Goal: Obtain resource: Obtain resource

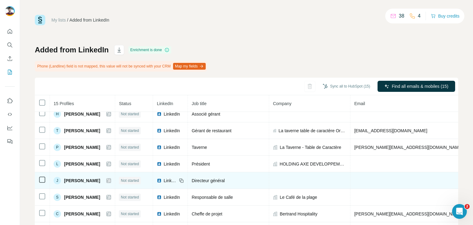
scroll to position [6, 0]
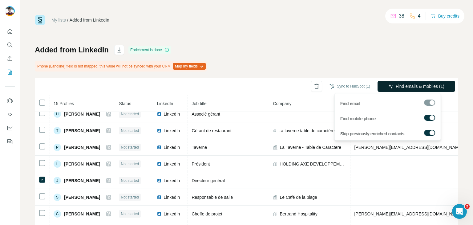
click at [389, 87] on button "Find emails & mobiles (1)" at bounding box center [417, 86] width 78 height 11
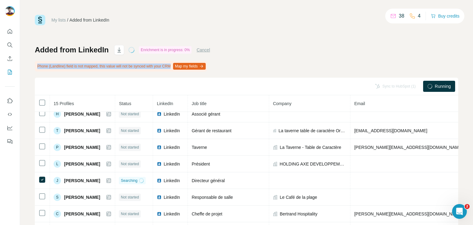
drag, startPoint x: 179, startPoint y: 66, endPoint x: 36, endPoint y: 66, distance: 142.9
click at [36, 66] on div "Phone (Landline) field is not mapped, this value will not be synced with your C…" at bounding box center [121, 66] width 172 height 10
copy div "Phone (Landline) field is not mapped, this value will not be synced with your C…"
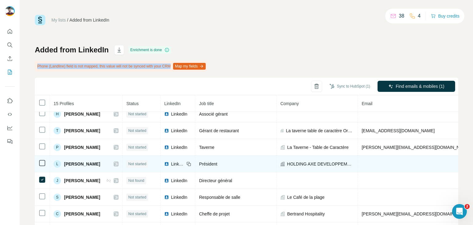
scroll to position [0, 0]
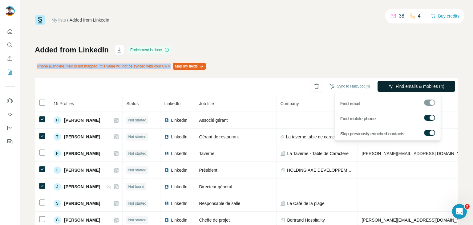
click at [396, 87] on span "Find emails & mobiles (4)" at bounding box center [420, 86] width 49 height 6
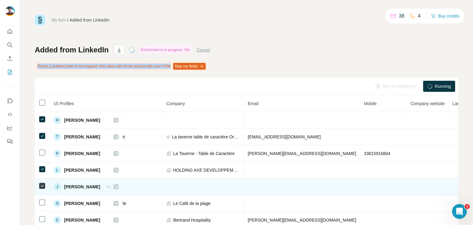
scroll to position [0, 113]
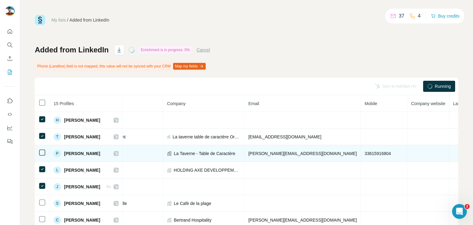
click at [365, 154] on span "33615916804" at bounding box center [378, 153] width 26 height 5
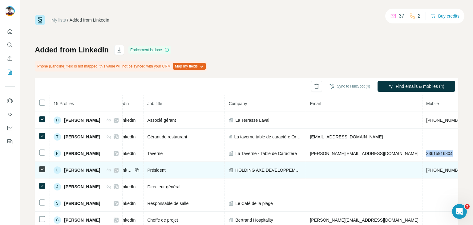
scroll to position [0, 127]
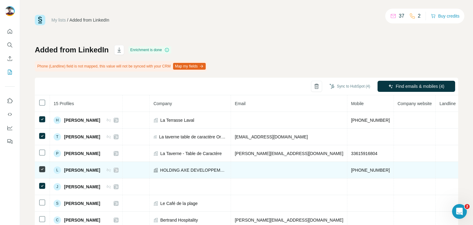
click at [351, 169] on span "[PHONE_NUMBER]" at bounding box center [370, 170] width 39 height 5
copy span "33619845095"
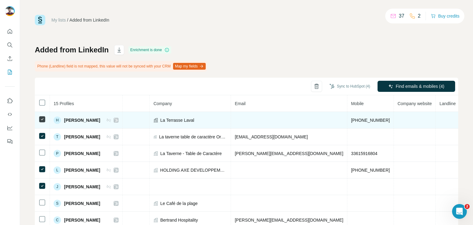
click at [351, 120] on span "[PHONE_NUMBER]" at bounding box center [370, 120] width 39 height 5
copy span "[PHONE_NUMBER]"
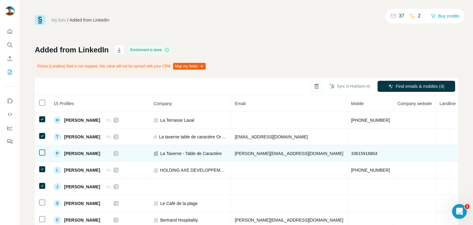
click at [351, 152] on span "33615916804" at bounding box center [364, 153] width 26 height 5
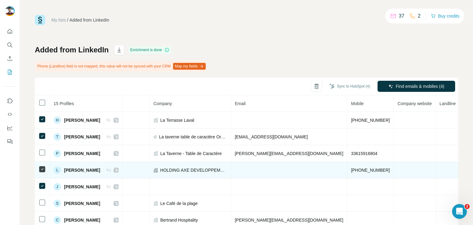
click at [351, 170] on span "[PHONE_NUMBER]" at bounding box center [370, 170] width 39 height 5
copy span "[PHONE_NUMBER]"
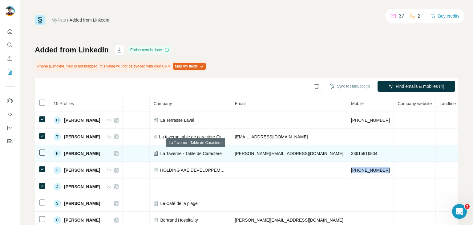
scroll to position [22, 127]
